Goal: Task Accomplishment & Management: Manage account settings

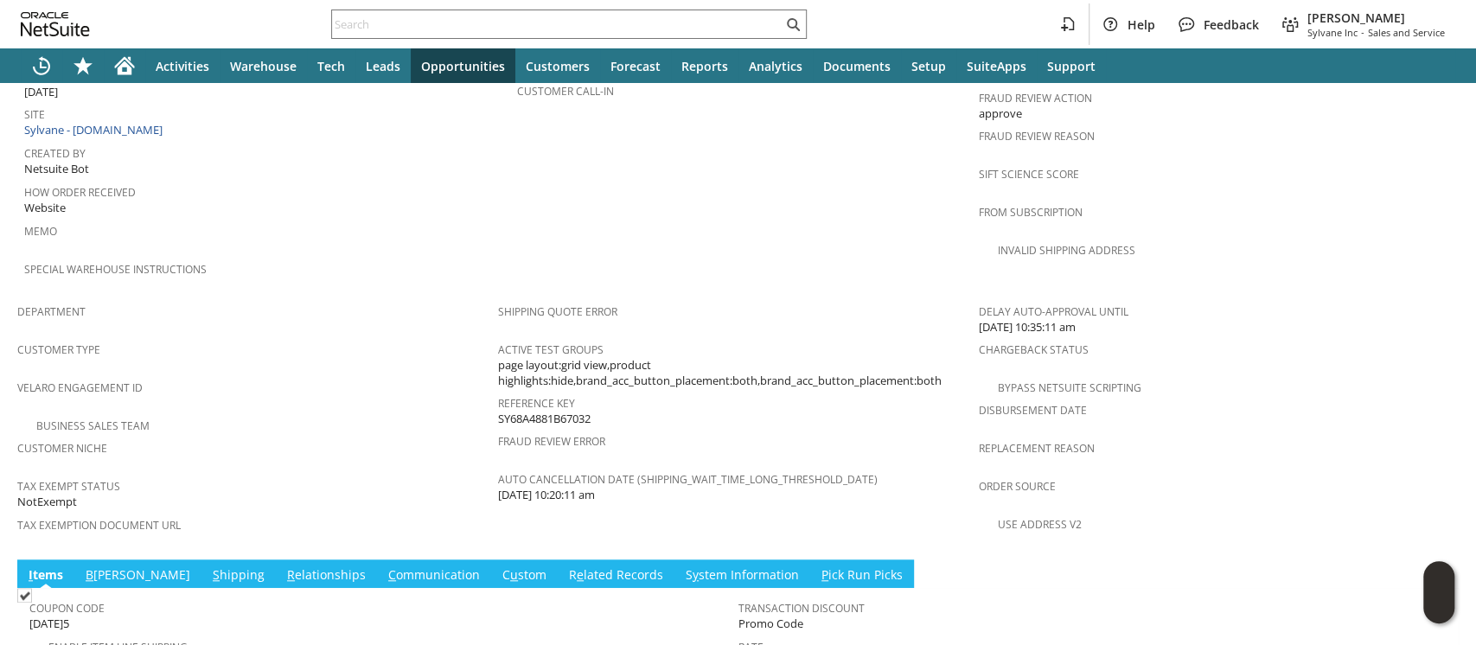
scroll to position [922, 0]
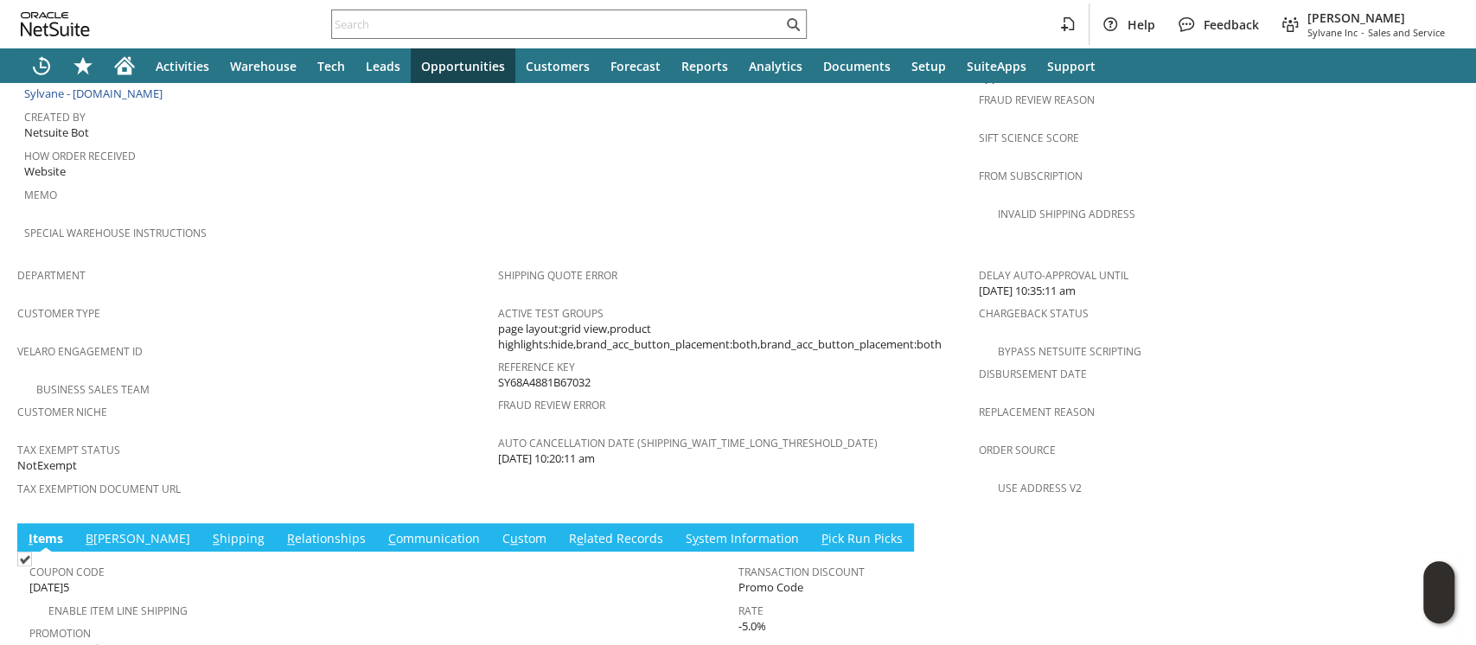
click at [208, 530] on link "S hipping" at bounding box center [238, 539] width 61 height 19
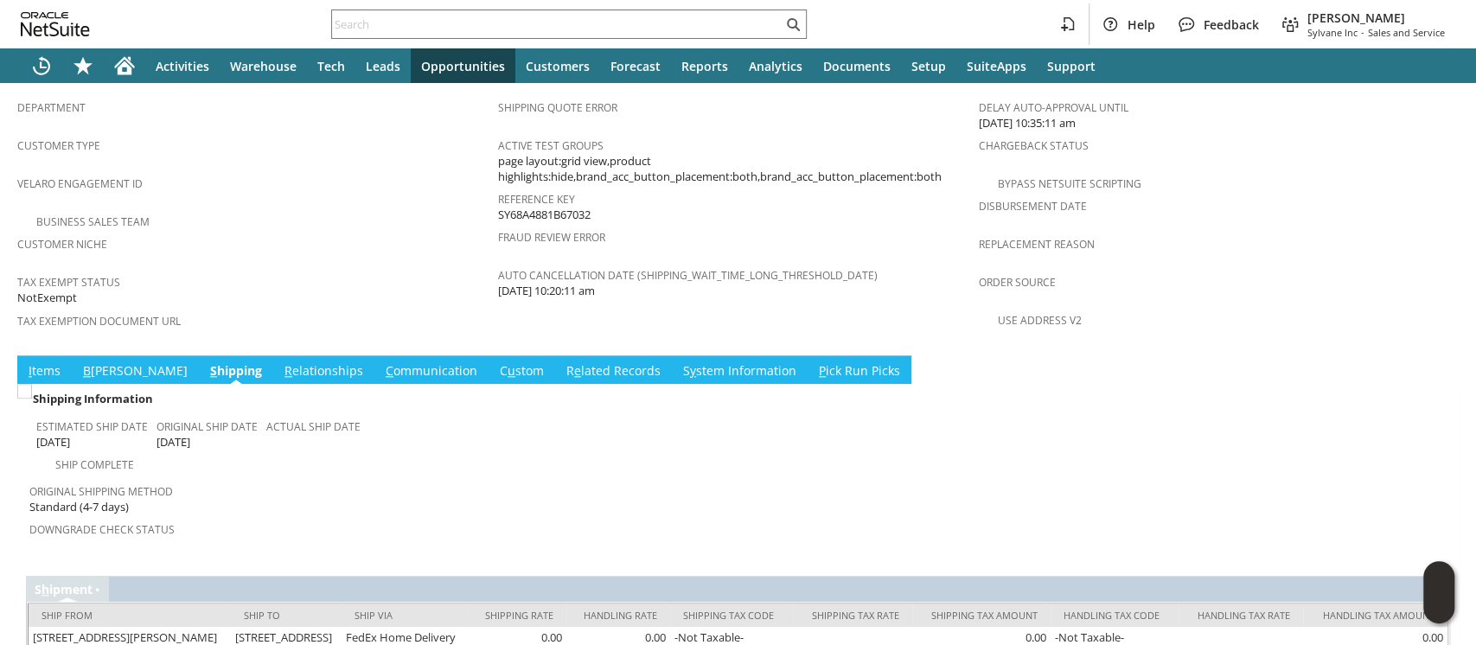
scroll to position [1102, 0]
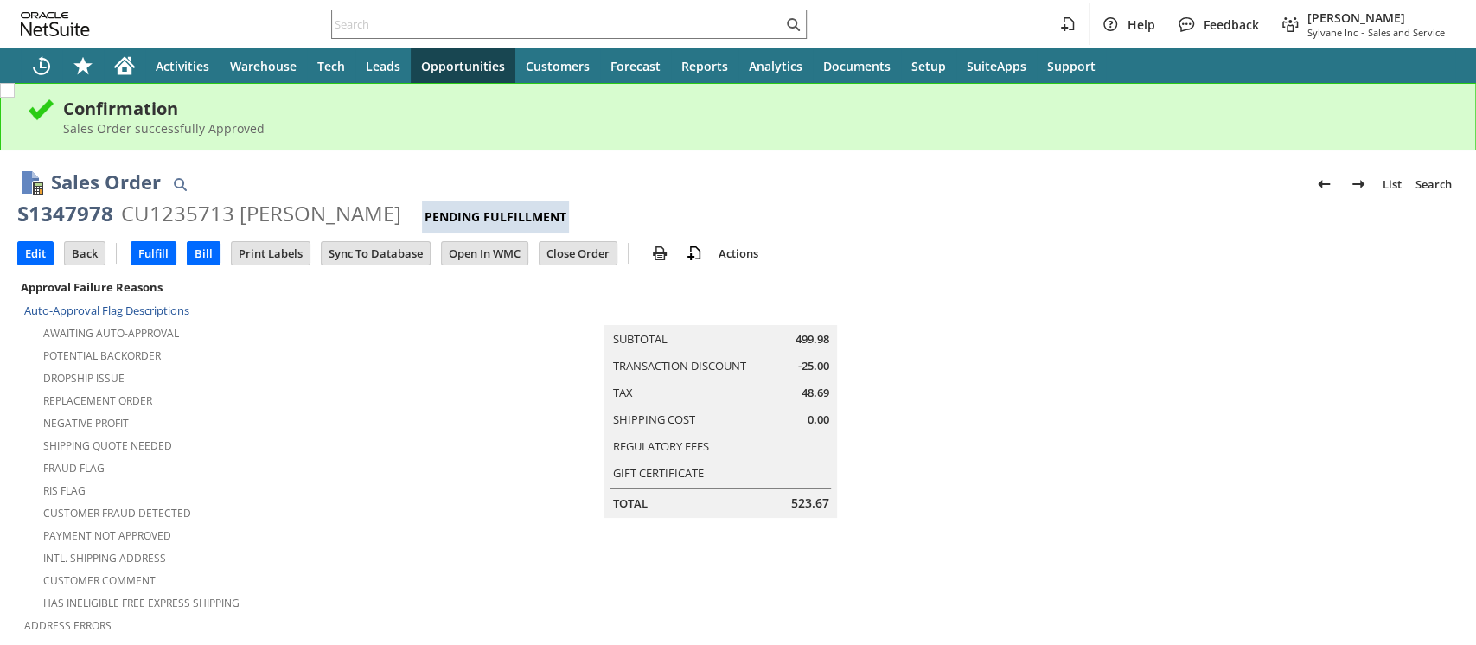
scroll to position [529, 0]
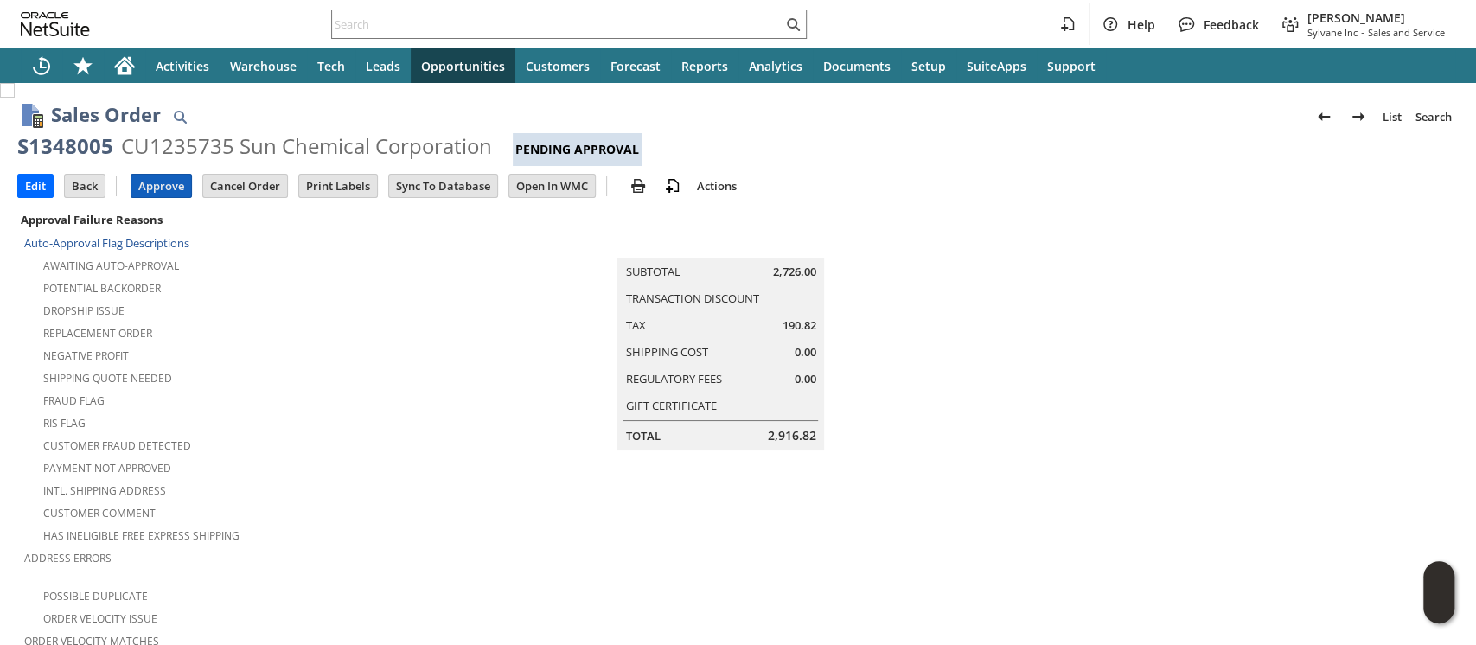
click at [166, 189] on input "Approve" at bounding box center [161, 186] width 60 height 22
click at [156, 176] on input "Approve" at bounding box center [161, 186] width 60 height 22
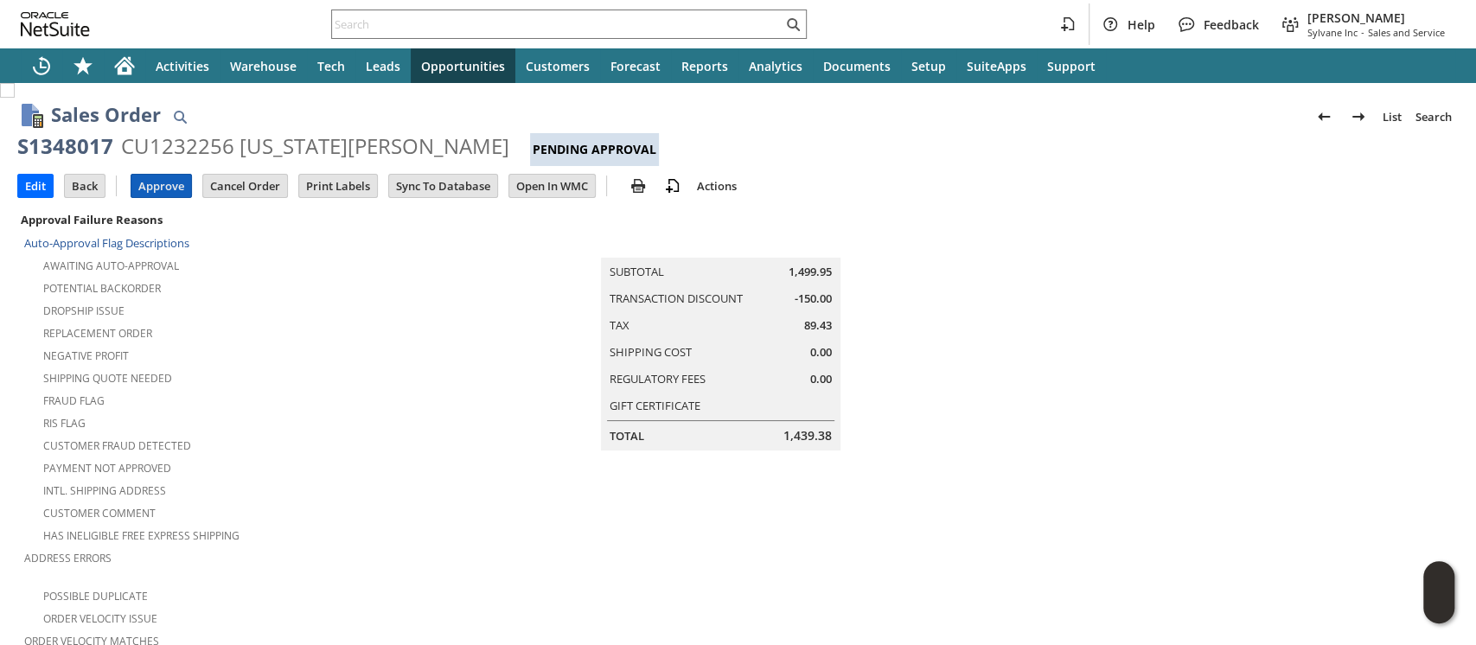
click at [157, 176] on input "Approve" at bounding box center [161, 186] width 60 height 22
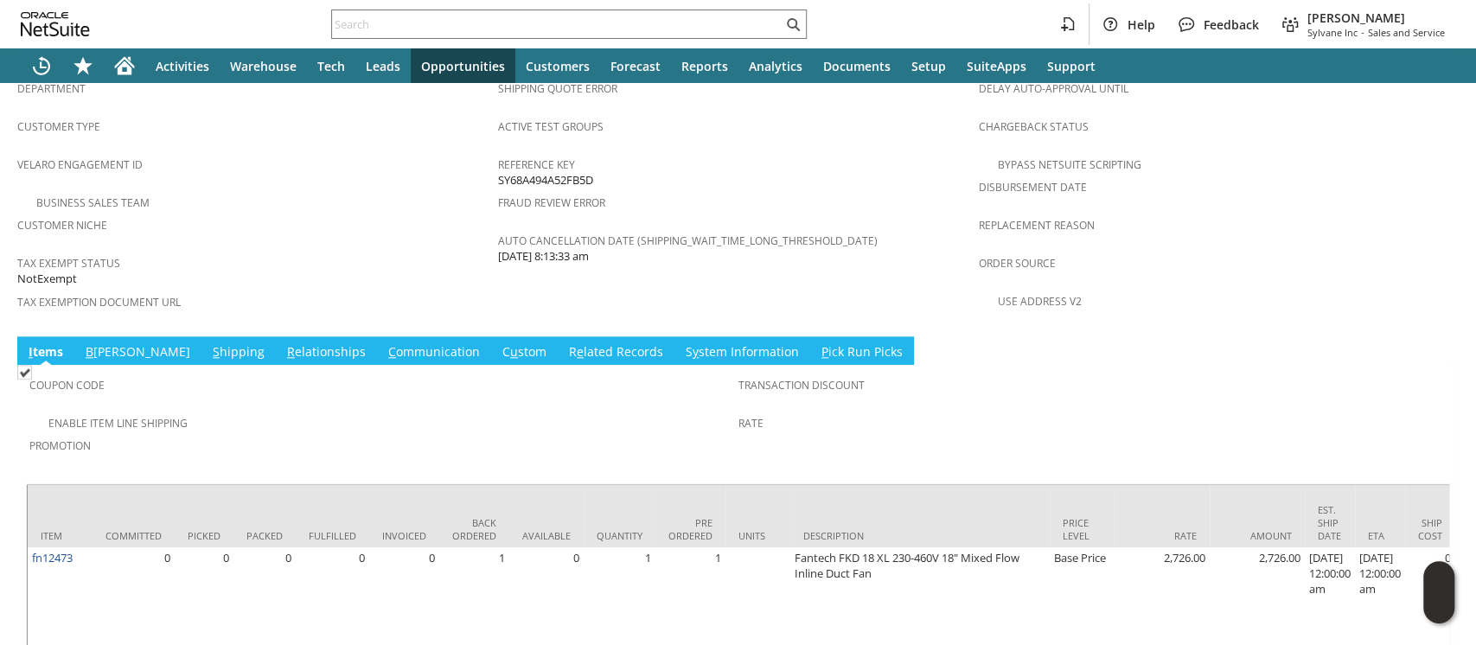
scroll to position [1177, 0]
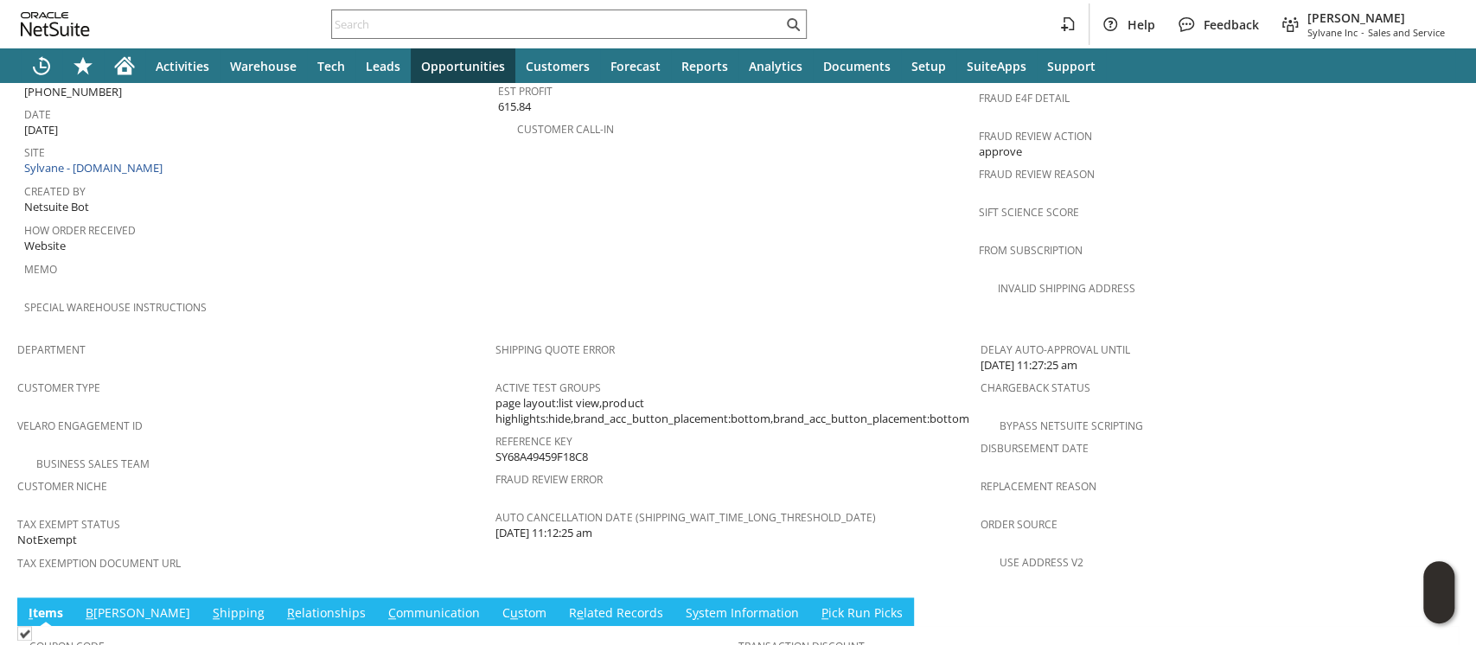
scroll to position [1109, 0]
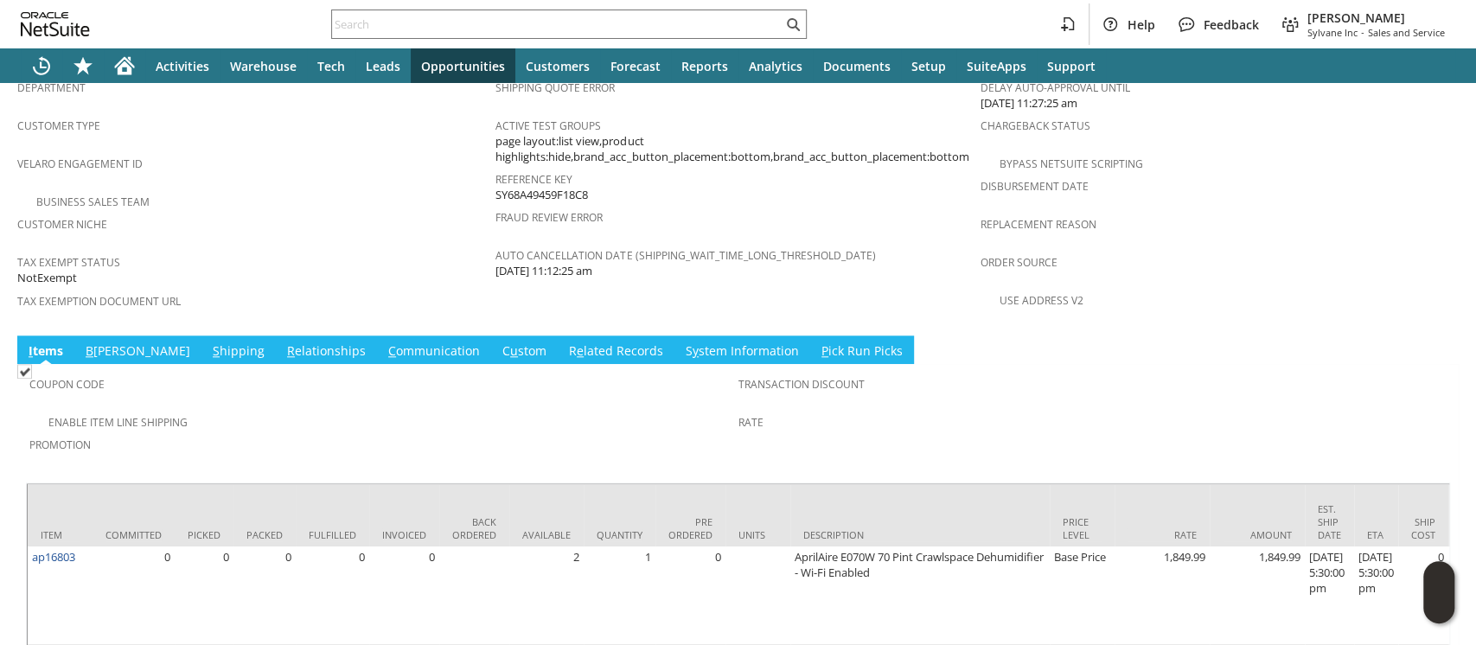
click at [208, 342] on link "S hipping" at bounding box center [238, 351] width 61 height 19
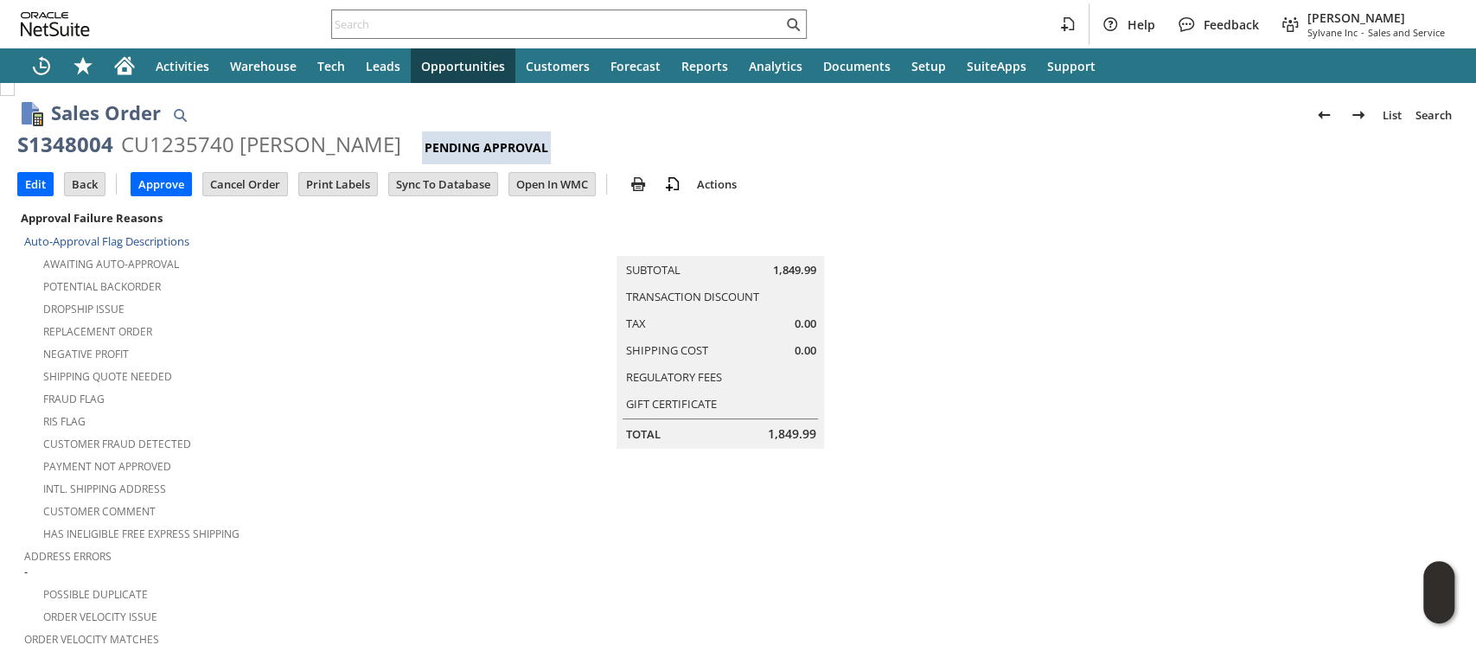
scroll to position [0, 0]
click at [169, 184] on input "Approve" at bounding box center [161, 186] width 60 height 22
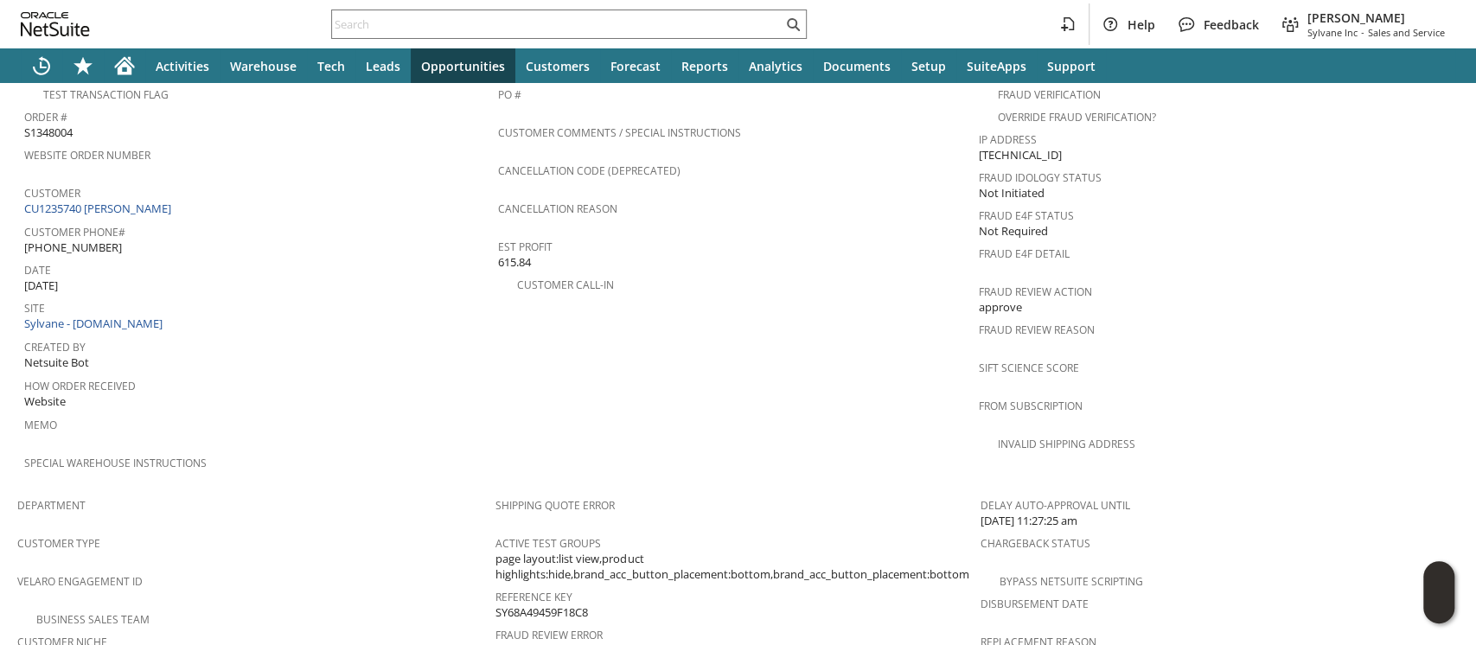
scroll to position [1102, 0]
